Goal: Information Seeking & Learning: Learn about a topic

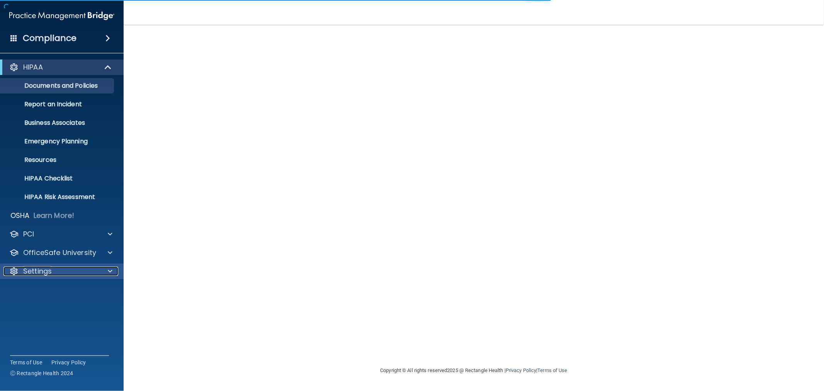
click at [33, 267] on p "Settings" at bounding box center [37, 270] width 29 height 9
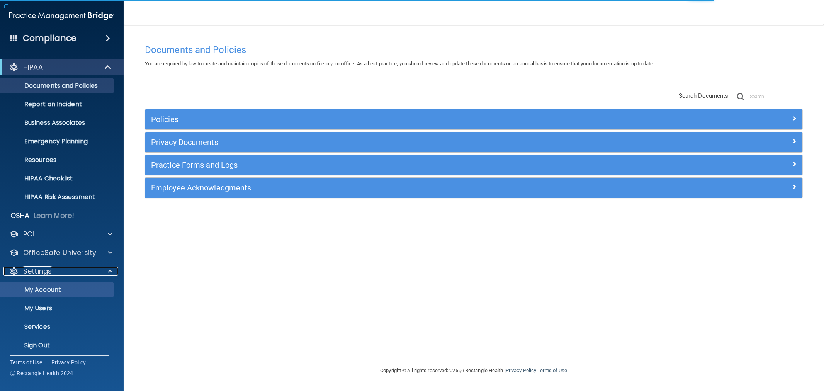
scroll to position [3, 0]
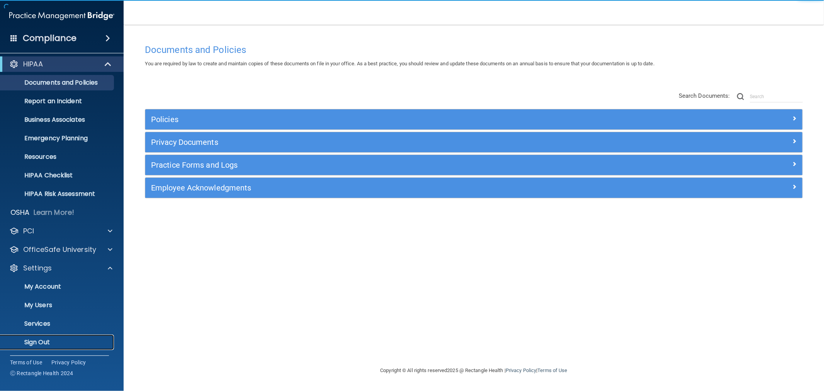
click at [40, 338] on p "Sign Out" at bounding box center [57, 342] width 105 height 8
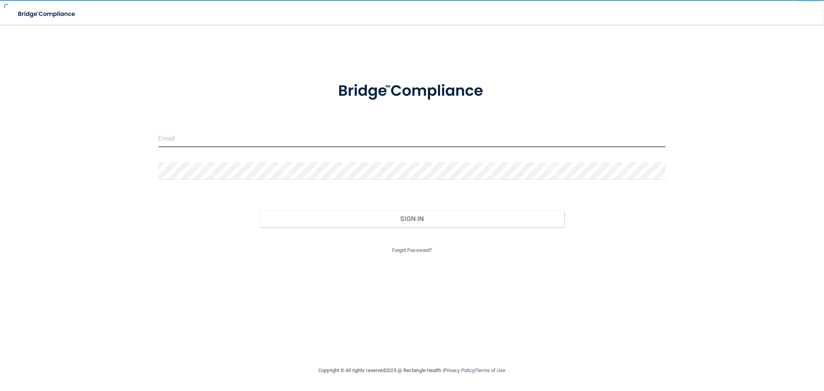
type input "[EMAIL_ADDRESS][DOMAIN_NAME]"
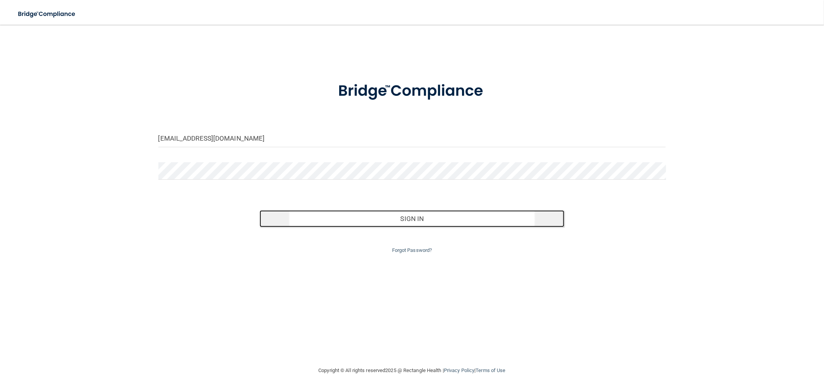
click at [294, 215] on button "Sign In" at bounding box center [412, 218] width 304 height 17
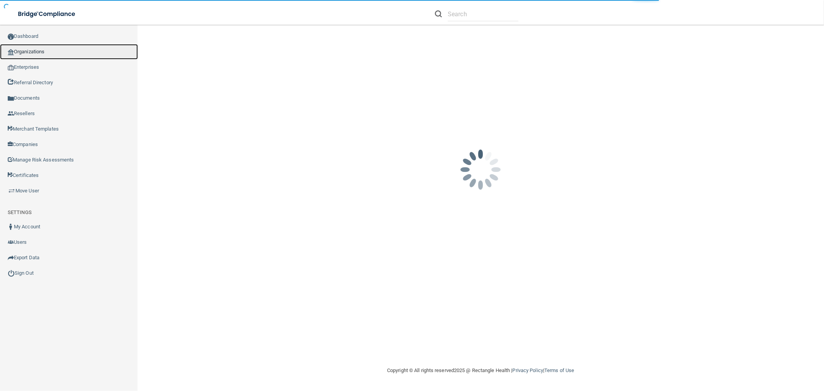
click at [25, 53] on link "Organizations" at bounding box center [69, 51] width 138 height 15
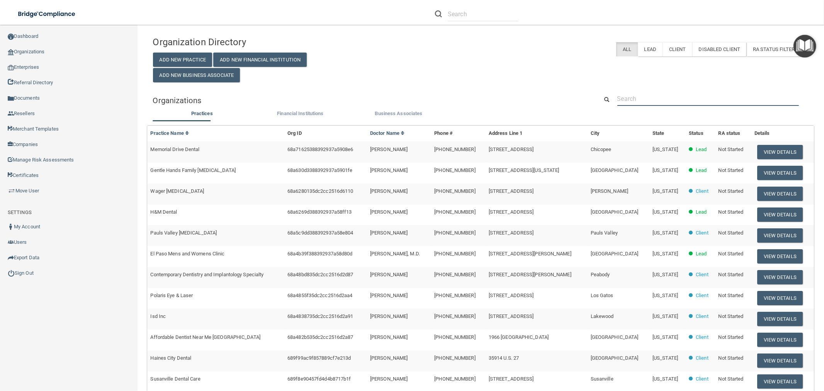
click at [675, 99] on input "text" at bounding box center [708, 99] width 182 height 14
paste input "[EMAIL_ADDRESS][DOMAIN_NAME]"
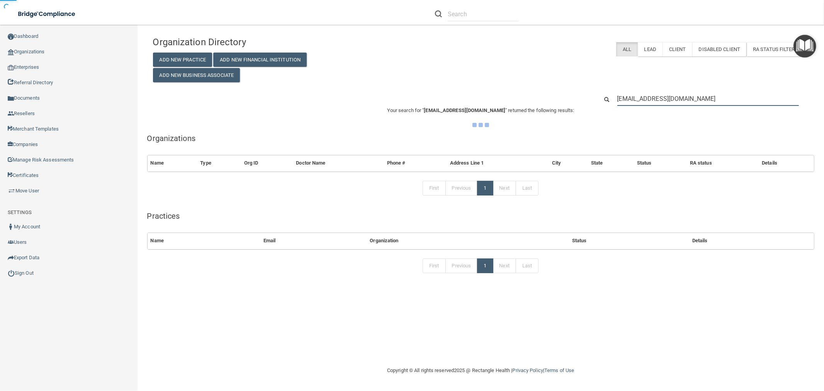
type input "[EMAIL_ADDRESS][DOMAIN_NAME]"
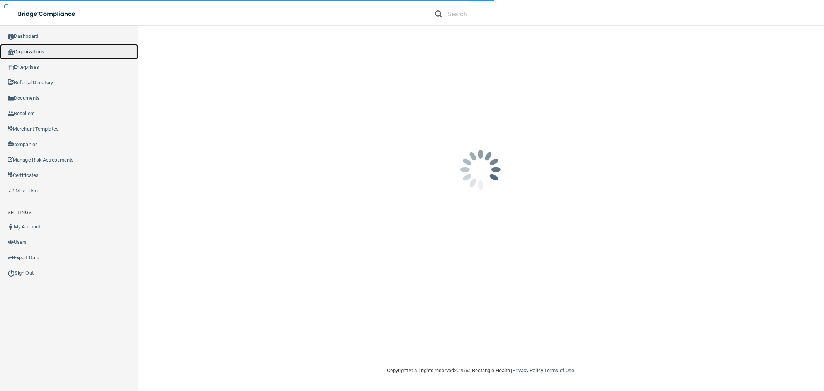
click at [14, 56] on link "Organizations" at bounding box center [69, 51] width 138 height 15
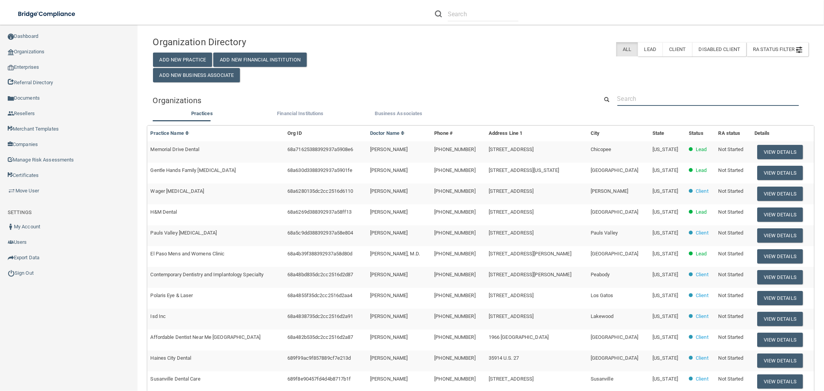
click at [655, 96] on input "text" at bounding box center [708, 99] width 182 height 14
paste input "[EMAIL_ADDRESS][DOMAIN_NAME]"
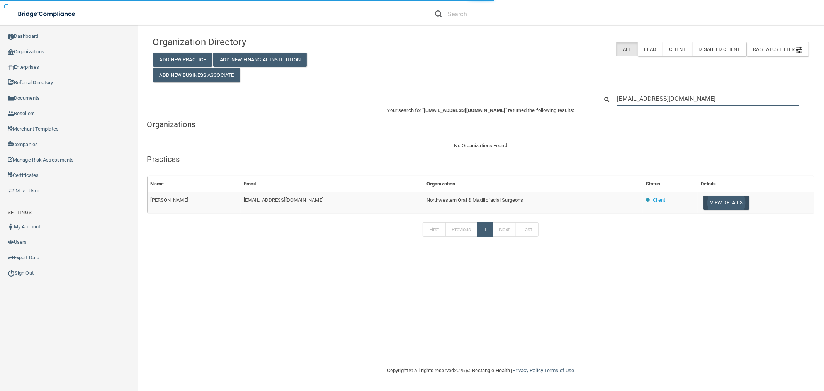
type input "[EMAIL_ADDRESS][DOMAIN_NAME]"
drag, startPoint x: 734, startPoint y: 203, endPoint x: 654, endPoint y: 199, distance: 80.1
click at [733, 203] on button "View Details" at bounding box center [726, 202] width 46 height 14
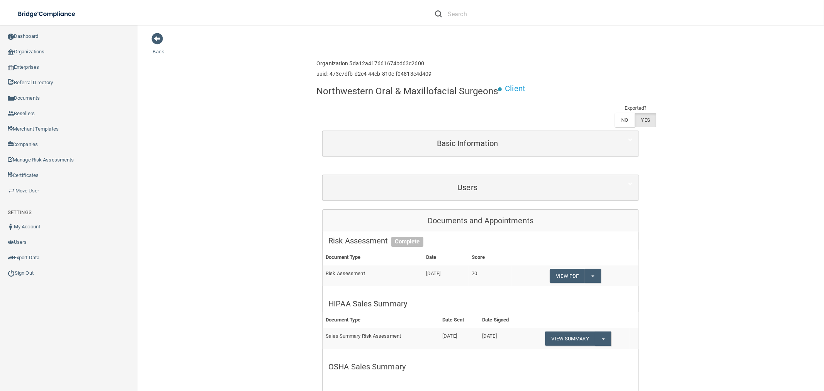
click at [442, 175] on div "Users First Name Last Name Email Type Activity Status Rickey D nursing@northwes…" at bounding box center [480, 188] width 317 height 26
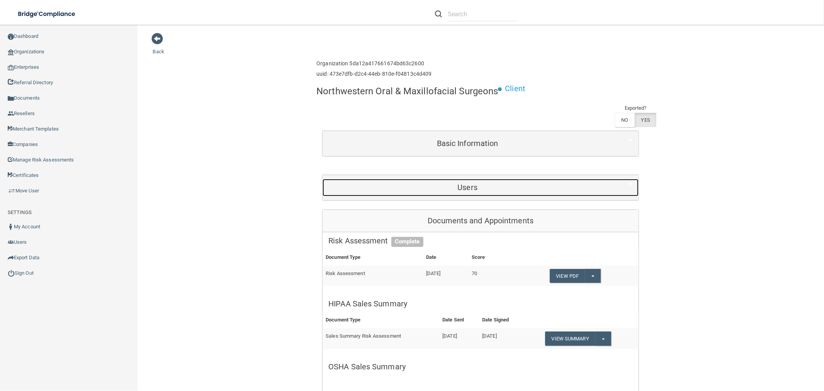
click at [453, 190] on h5 "Users" at bounding box center [467, 187] width 278 height 8
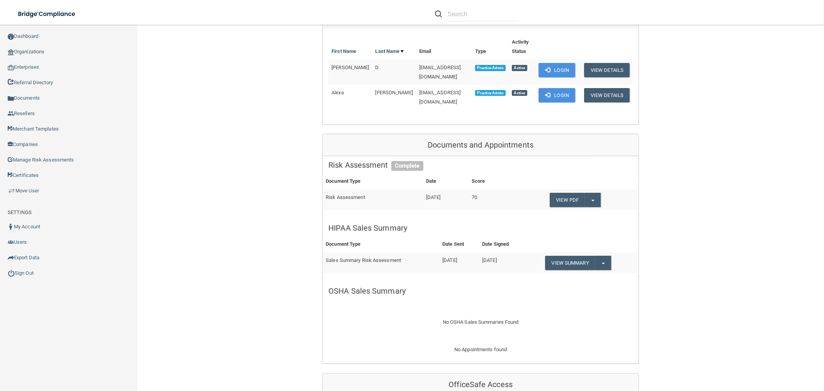
scroll to position [86, 0]
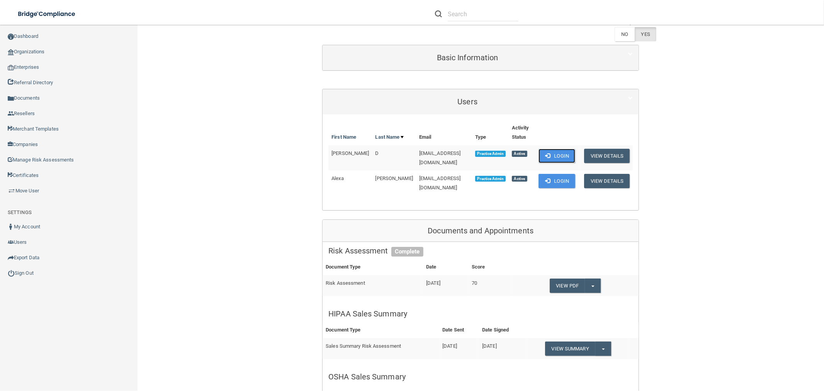
click at [557, 153] on button "Login" at bounding box center [556, 156] width 37 height 14
click at [604, 344] on button "Split button!" at bounding box center [603, 348] width 16 height 14
click at [589, 358] on link "Download as PDF" at bounding box center [577, 364] width 64 height 12
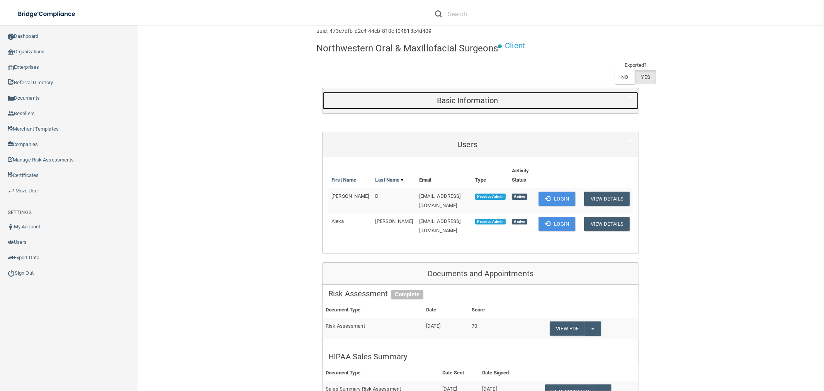
click at [463, 97] on h5 "Basic Information" at bounding box center [467, 100] width 278 height 8
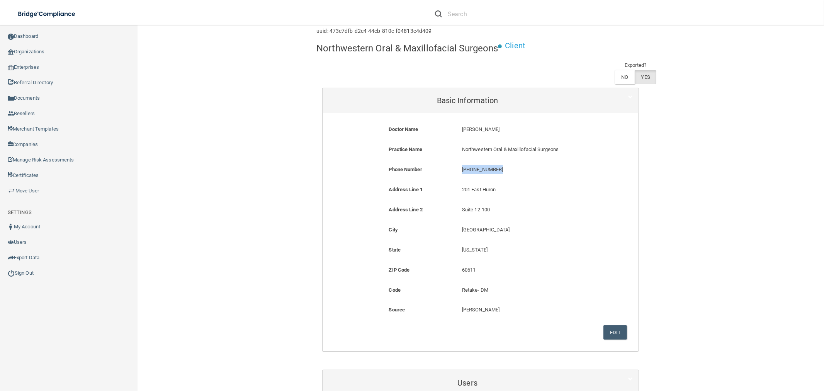
drag, startPoint x: 496, startPoint y: 167, endPoint x: 452, endPoint y: 170, distance: 43.3
click at [452, 170] on div "Phone Number (312) 926-6333 (312) 926-6333" at bounding box center [480, 172] width 304 height 14
copy div "(312) 926-6333"
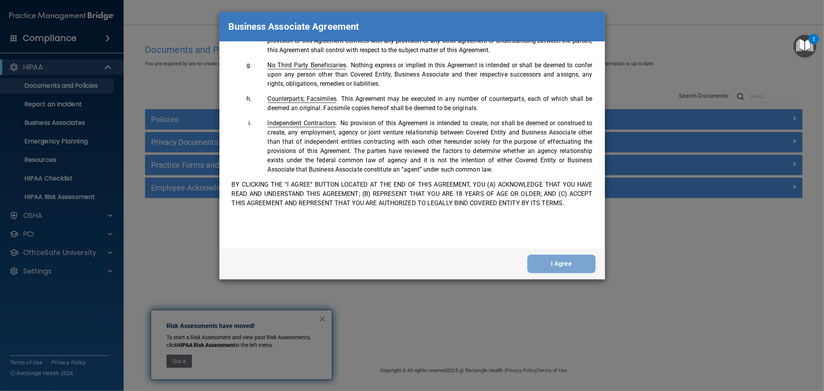
scroll to position [1584, 0]
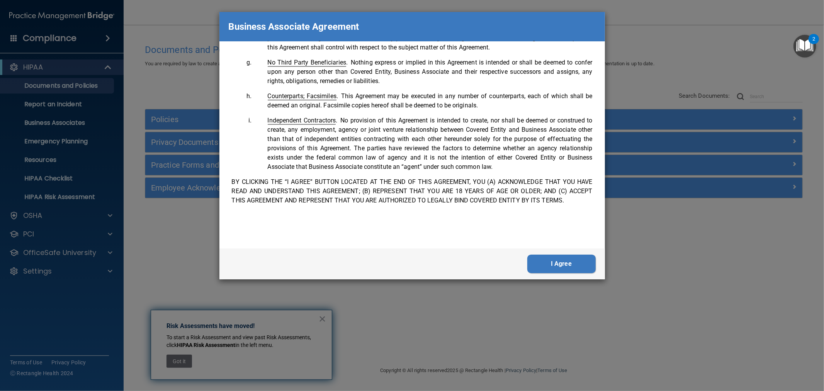
click at [555, 266] on button "I Agree" at bounding box center [561, 264] width 68 height 19
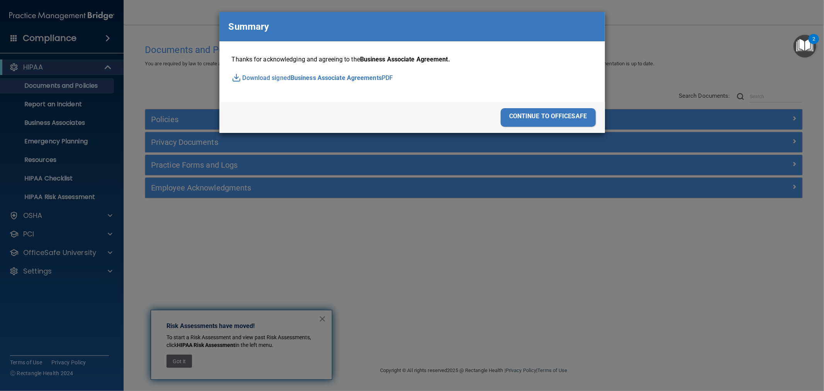
drag, startPoint x: 562, startPoint y: 117, endPoint x: 250, endPoint y: 90, distance: 312.4
click at [561, 116] on div "continue to officesafe" at bounding box center [548, 117] width 95 height 19
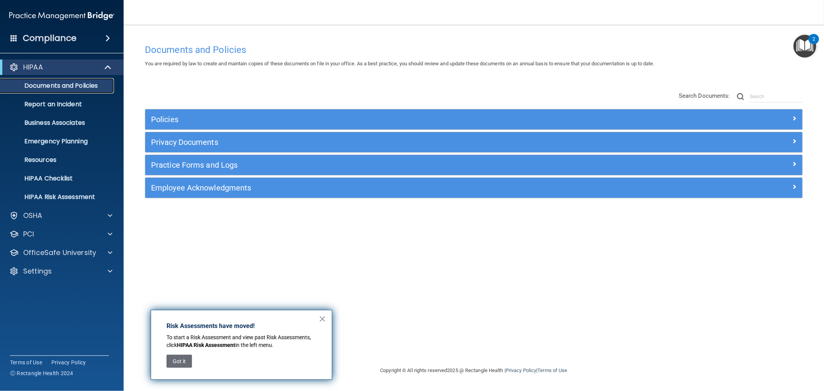
click at [48, 84] on p "Documents and Policies" at bounding box center [57, 86] width 105 height 8
click at [61, 102] on p "Report an Incident" at bounding box center [57, 104] width 105 height 8
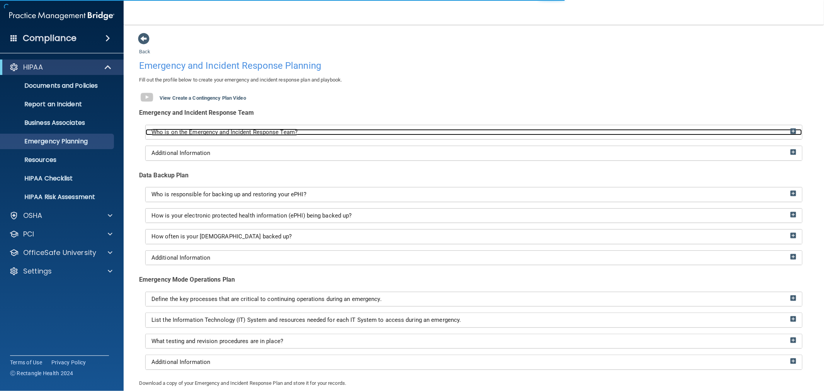
click at [242, 132] on span "Who is on the Emergency and Incident Response Team?" at bounding box center [224, 132] width 146 height 7
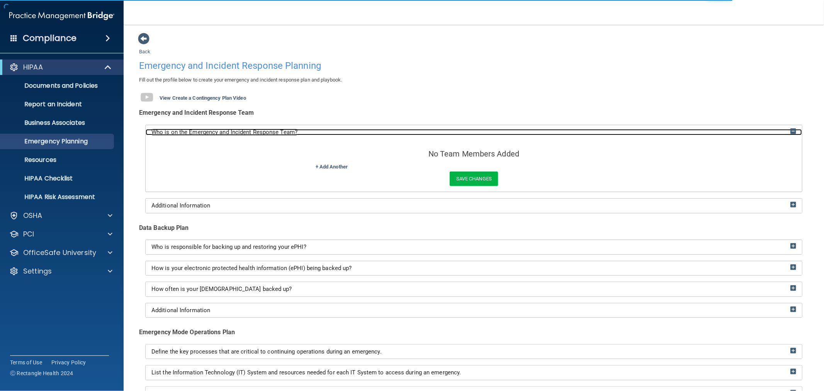
click at [242, 132] on span "Who is on the Emergency and Incident Response Team?" at bounding box center [224, 132] width 146 height 7
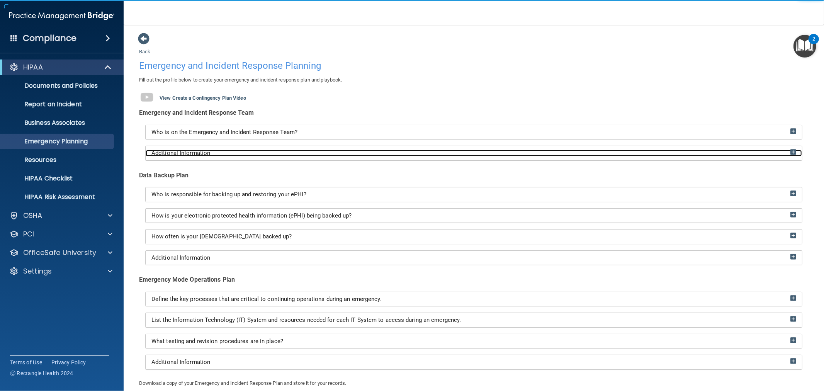
click at [210, 153] on div "Additional Information" at bounding box center [474, 153] width 656 height 7
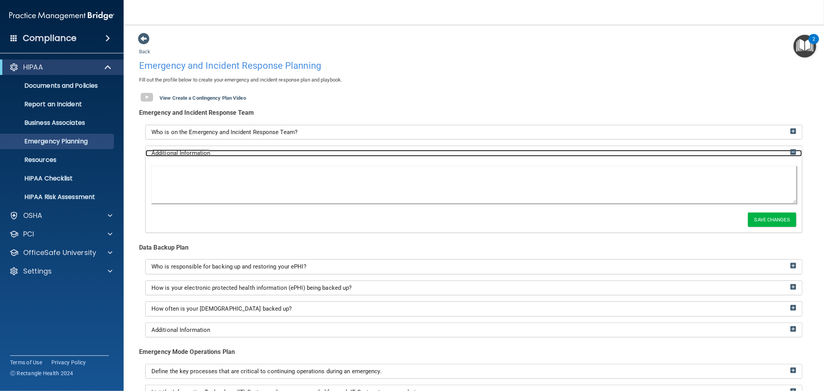
click at [210, 153] on div "Additional Information" at bounding box center [474, 153] width 656 height 7
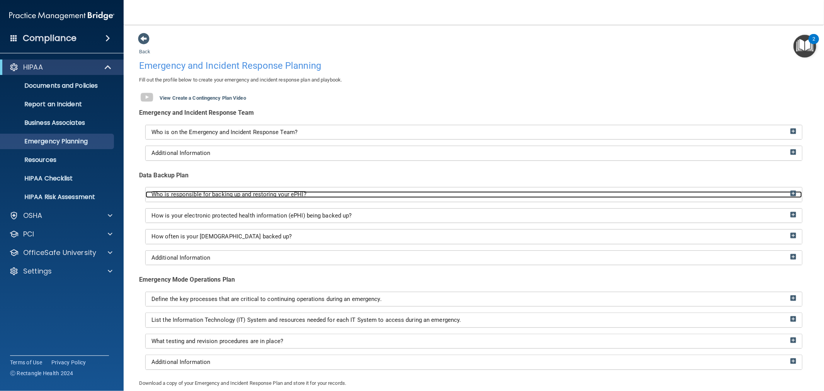
click at [222, 193] on span "Who is responsible for backing up and restoring your ePHI?" at bounding box center [228, 194] width 155 height 7
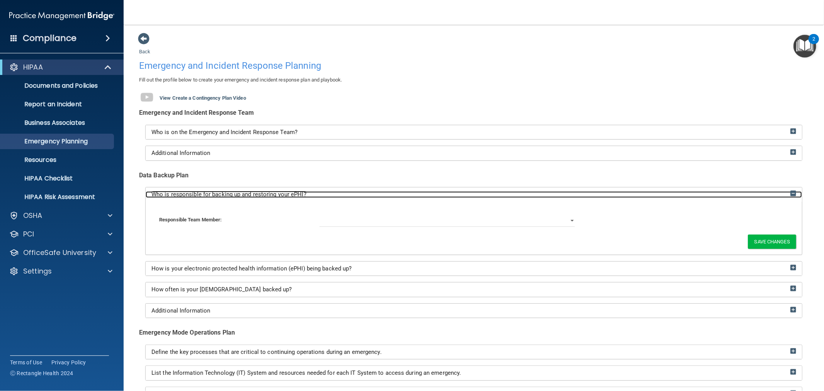
click at [222, 193] on span "Who is responsible for backing up and restoring your ePHI?" at bounding box center [228, 194] width 155 height 7
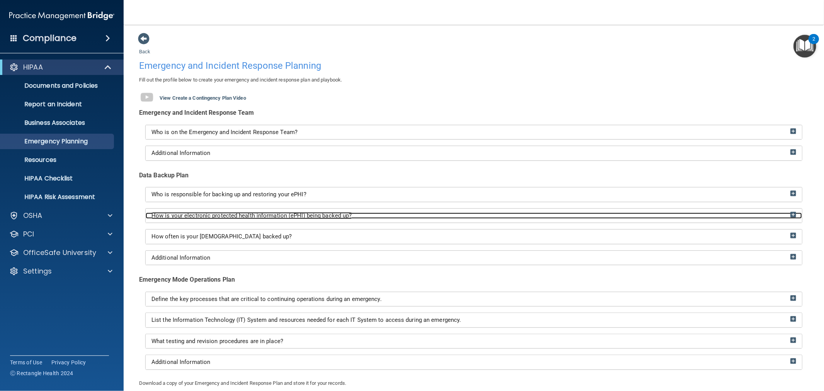
click at [221, 213] on span "How is your electronic protected health information (ePHI) being backed up?" at bounding box center [251, 215] width 200 height 7
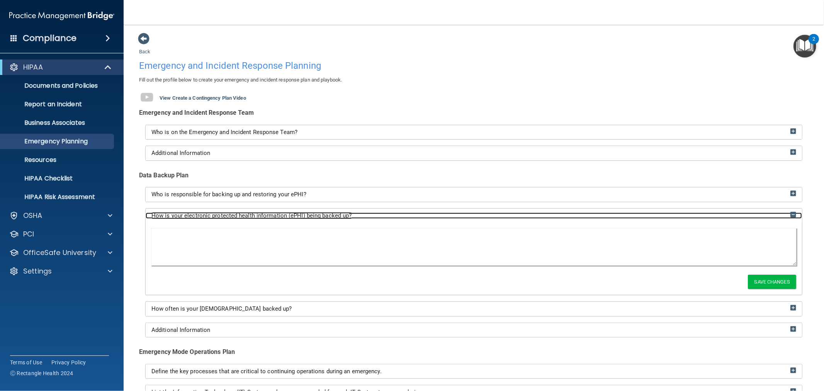
click at [221, 213] on span "How is your electronic protected health information (ePHI) being backed up?" at bounding box center [251, 215] width 200 height 7
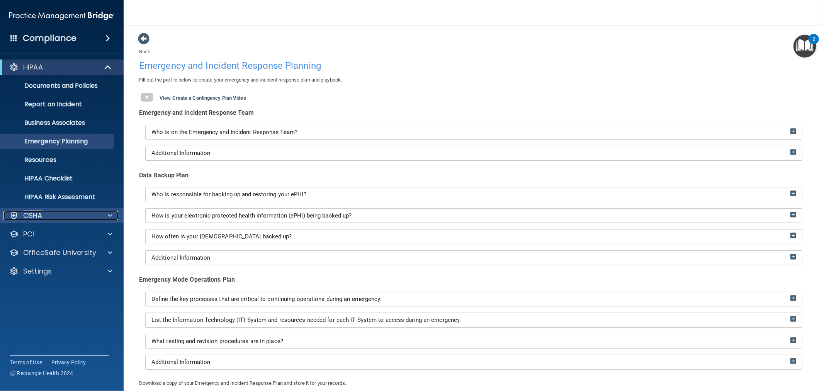
click at [37, 218] on p "OSHA" at bounding box center [32, 215] width 19 height 9
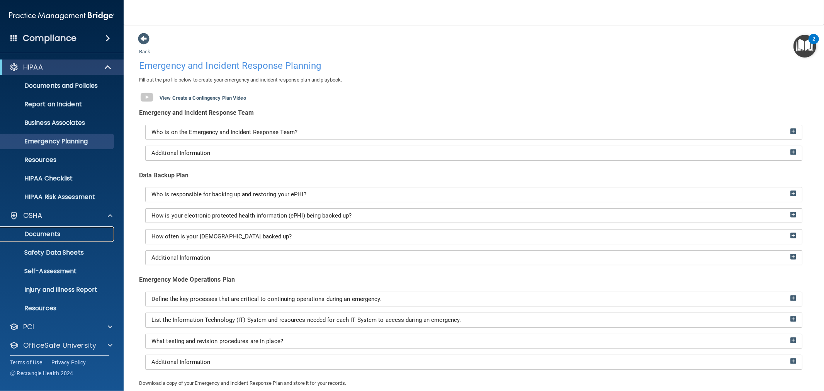
click at [49, 229] on link "Documents" at bounding box center [53, 233] width 122 height 15
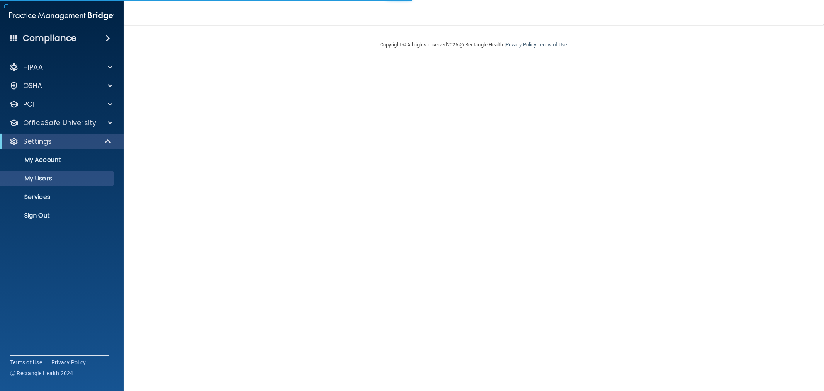
select select "20"
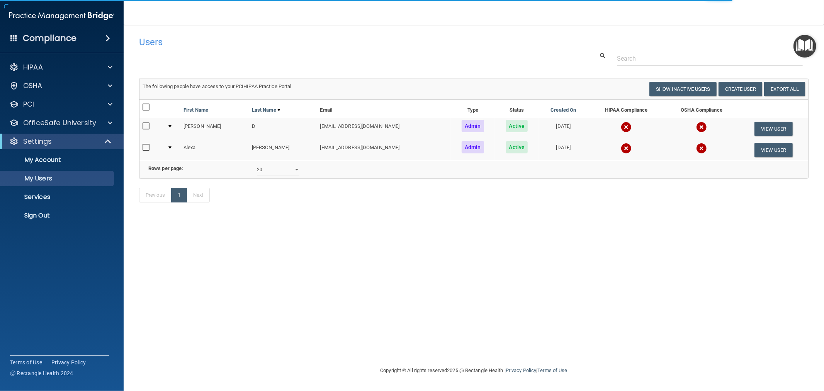
click at [621, 126] on img at bounding box center [626, 127] width 11 height 11
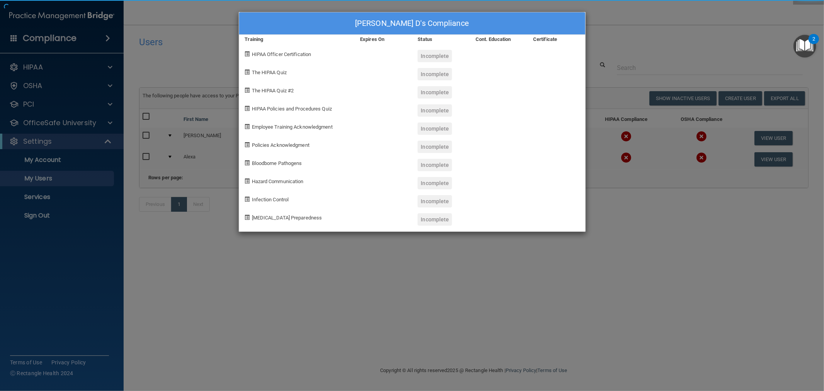
click at [615, 159] on div "[PERSON_NAME] D's Compliance Training Expires On Status Cont. Education Certifi…" at bounding box center [412, 195] width 824 height 391
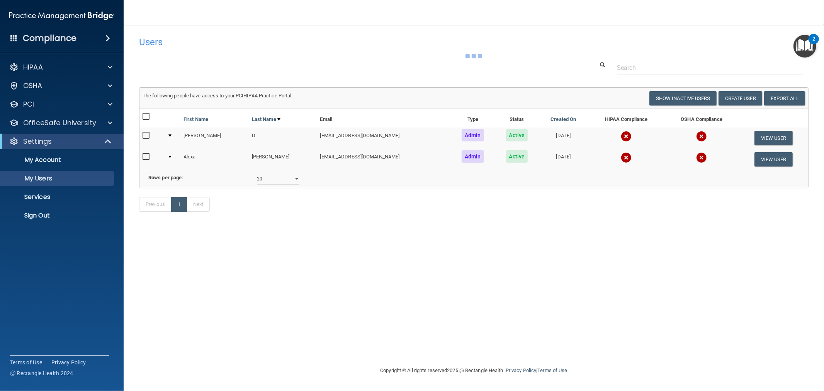
click at [621, 157] on img at bounding box center [626, 157] width 11 height 11
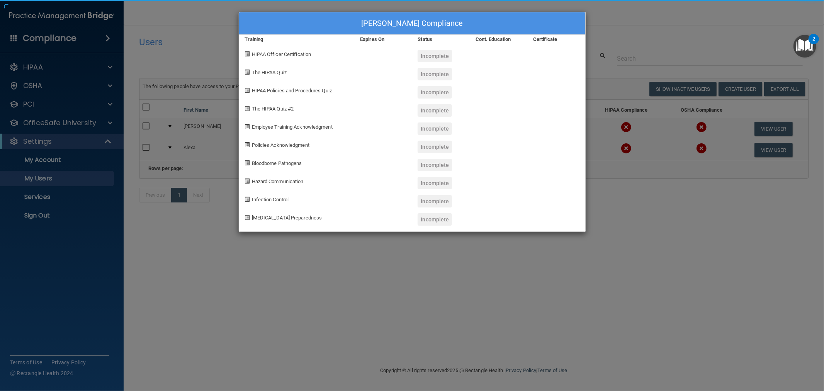
click at [635, 160] on div "[PERSON_NAME] Compliance Training Expires On Status Cont. Education Certificate…" at bounding box center [412, 195] width 824 height 391
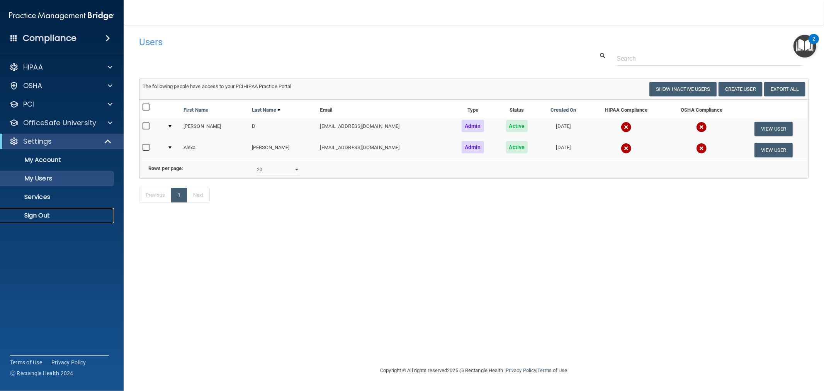
click at [26, 217] on p "Sign Out" at bounding box center [57, 216] width 105 height 8
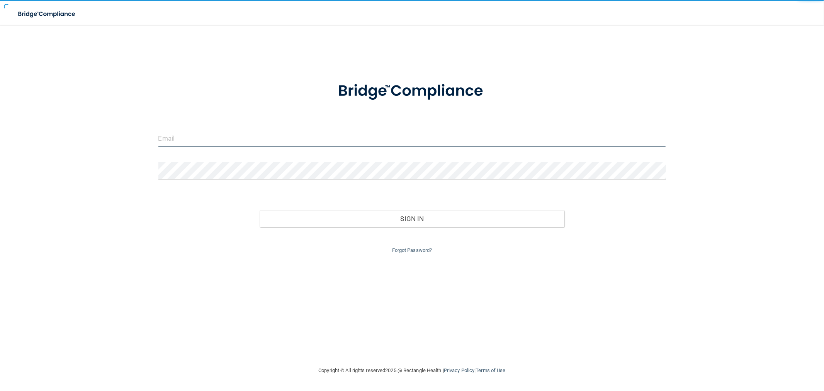
type input "clacys@pcihipaa.com"
